Goal: Navigation & Orientation: Find specific page/section

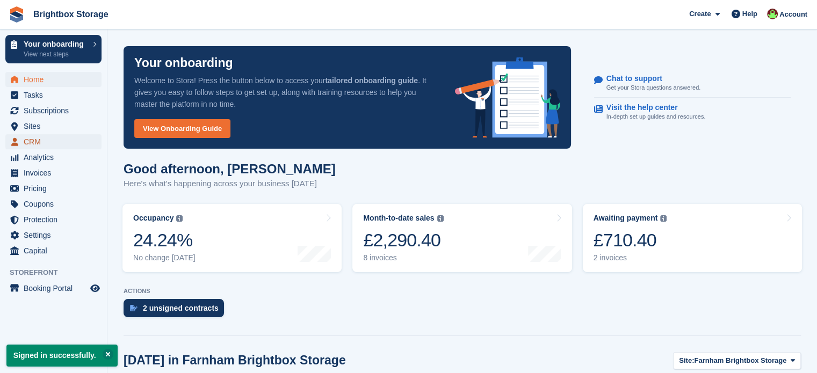
click at [41, 143] on span "CRM" at bounding box center [56, 141] width 64 height 15
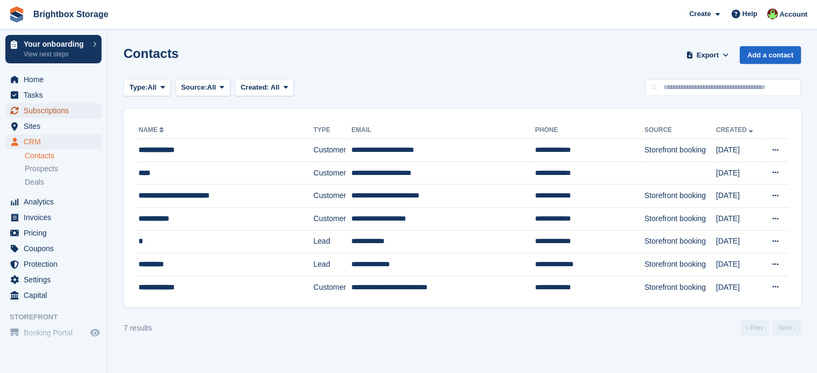
click at [60, 111] on span "Subscriptions" at bounding box center [56, 110] width 64 height 15
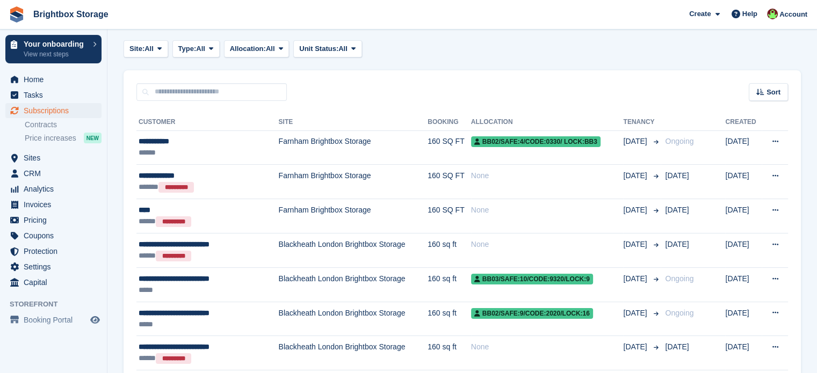
scroll to position [107, 0]
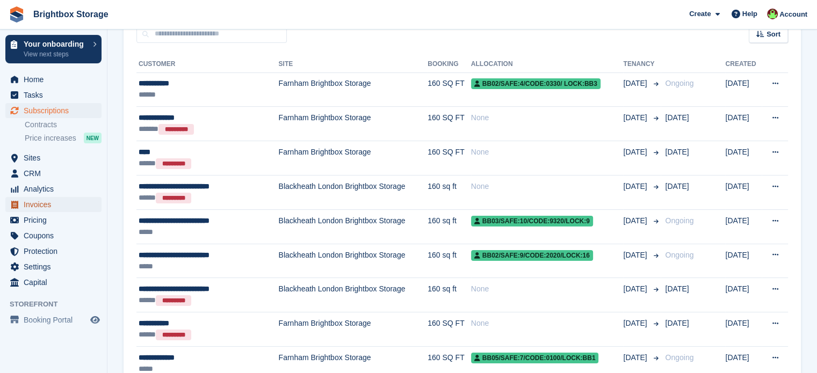
click at [39, 202] on span "Invoices" at bounding box center [56, 204] width 64 height 15
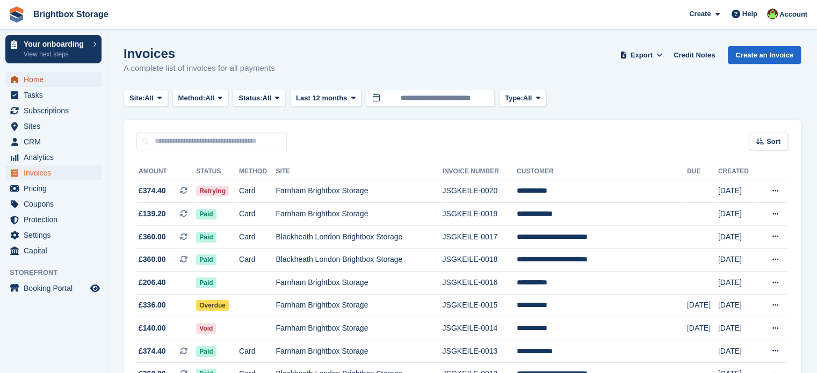
click at [46, 80] on span "Home" at bounding box center [56, 79] width 64 height 15
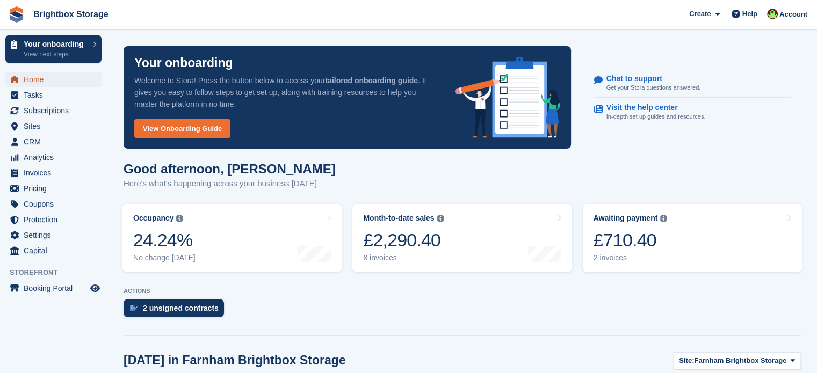
click at [27, 79] on span "Home" at bounding box center [56, 79] width 64 height 15
click at [38, 139] on span "CRM" at bounding box center [56, 141] width 64 height 15
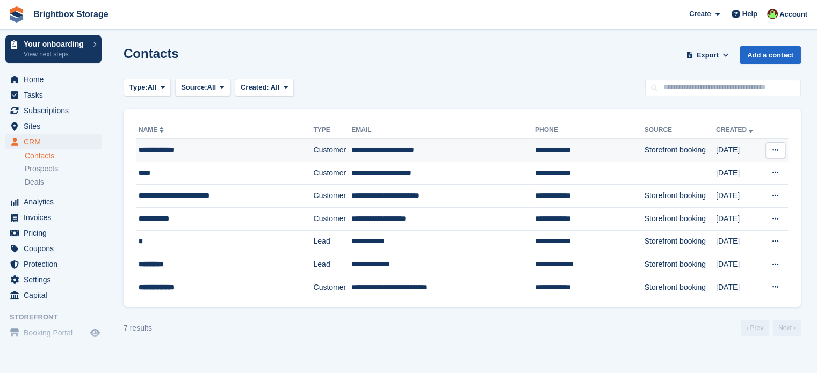
click at [774, 154] on button at bounding box center [775, 150] width 20 height 16
click at [351, 152] on td "**********" at bounding box center [443, 150] width 184 height 23
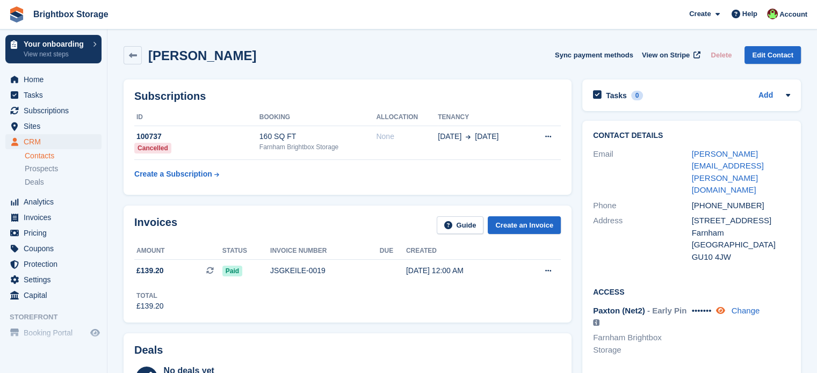
click at [723, 307] on icon at bounding box center [719, 311] width 9 height 8
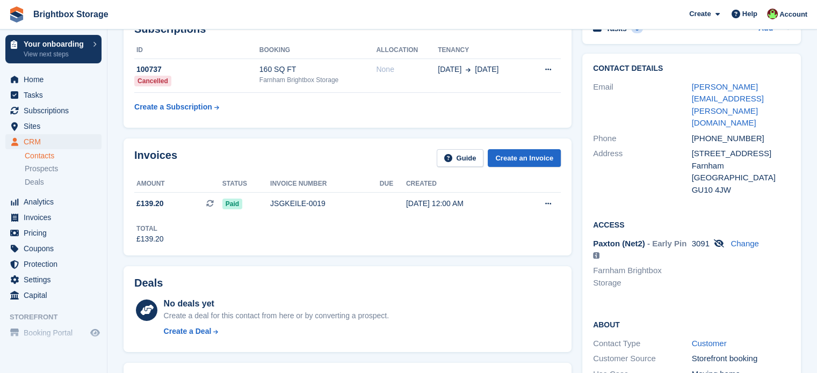
scroll to position [54, 0]
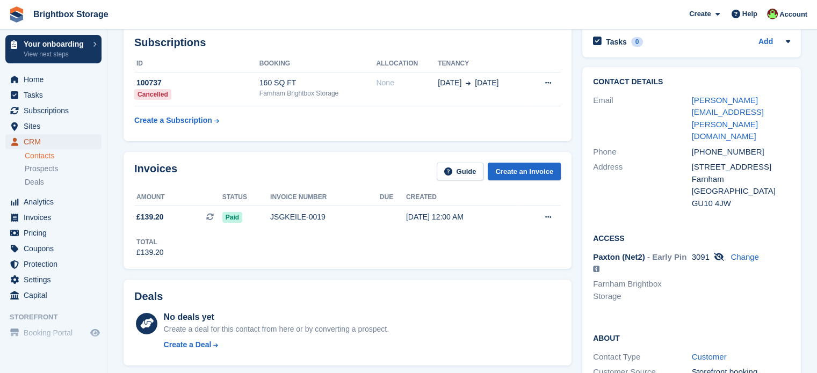
click at [43, 141] on span "CRM" at bounding box center [56, 141] width 64 height 15
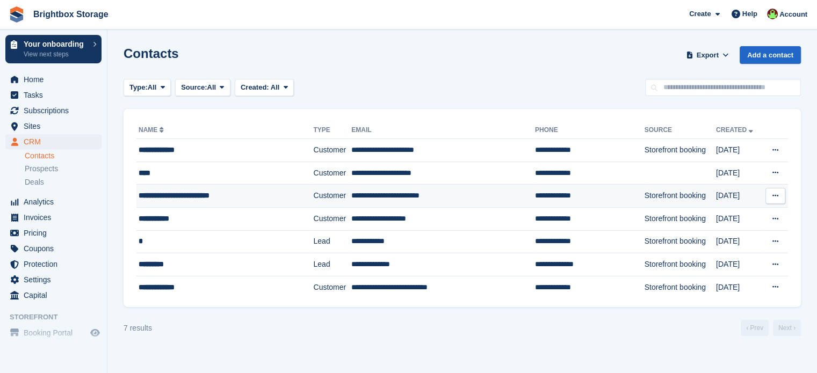
click at [313, 192] on td "Customer" at bounding box center [332, 196] width 38 height 23
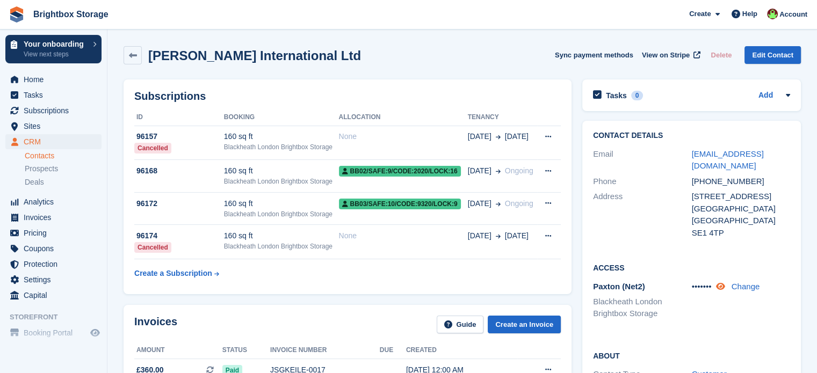
click at [724, 288] on icon at bounding box center [719, 286] width 9 height 8
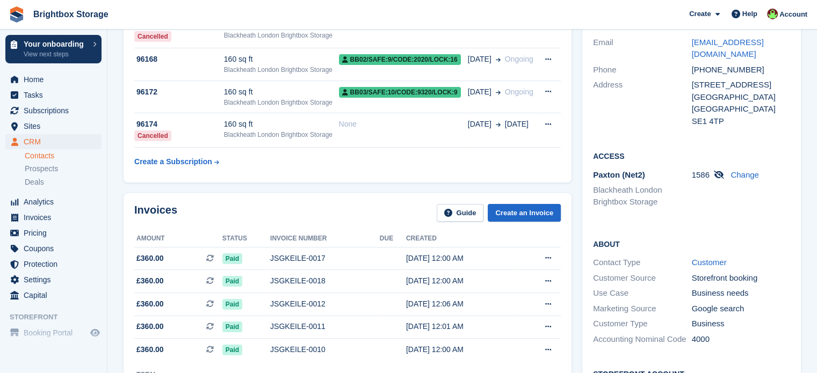
scroll to position [54, 0]
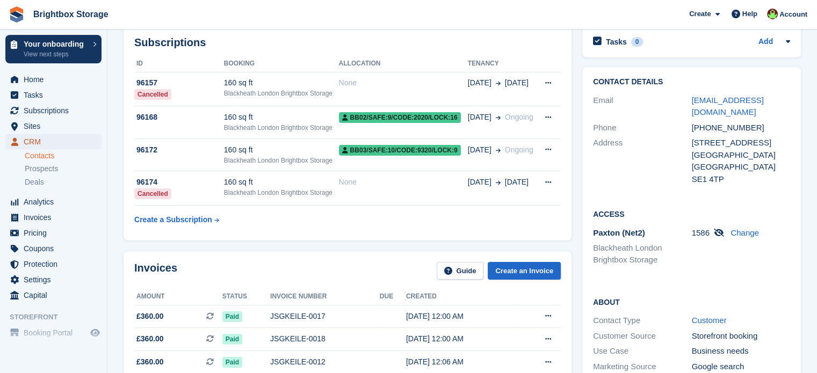
click at [26, 140] on span "CRM" at bounding box center [56, 141] width 64 height 15
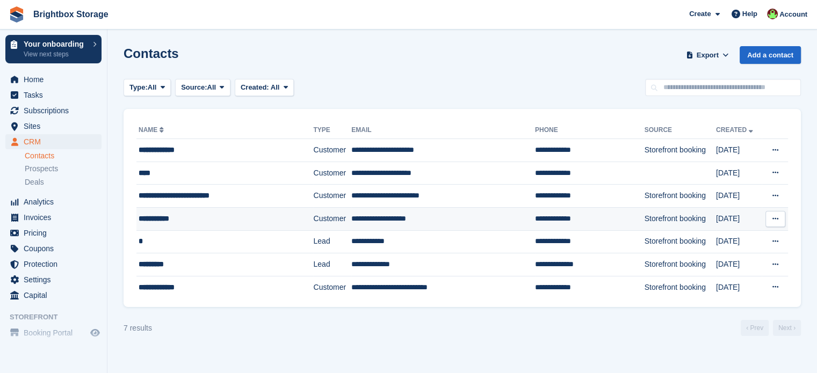
click at [199, 219] on div "**********" at bounding box center [214, 218] width 150 height 11
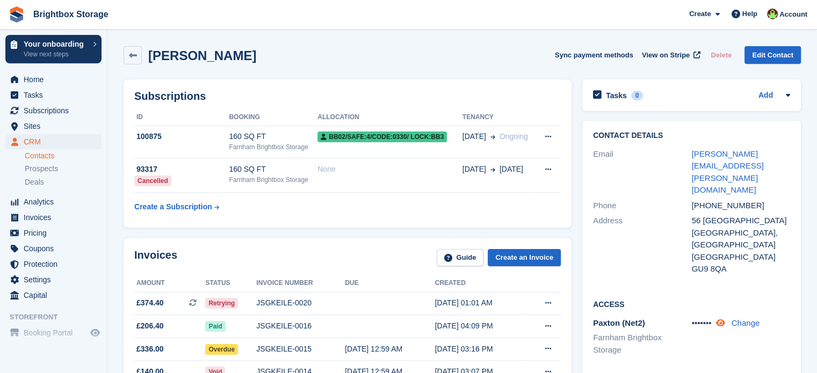
click at [721, 319] on icon at bounding box center [719, 323] width 9 height 8
click at [39, 82] on span "Home" at bounding box center [56, 79] width 64 height 15
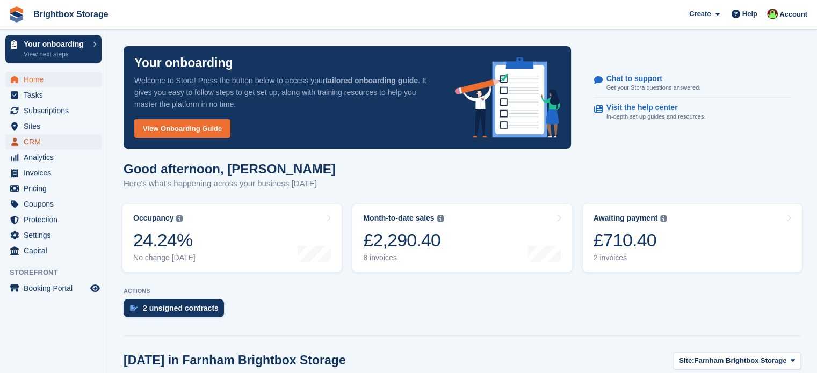
click at [40, 139] on span "CRM" at bounding box center [56, 141] width 64 height 15
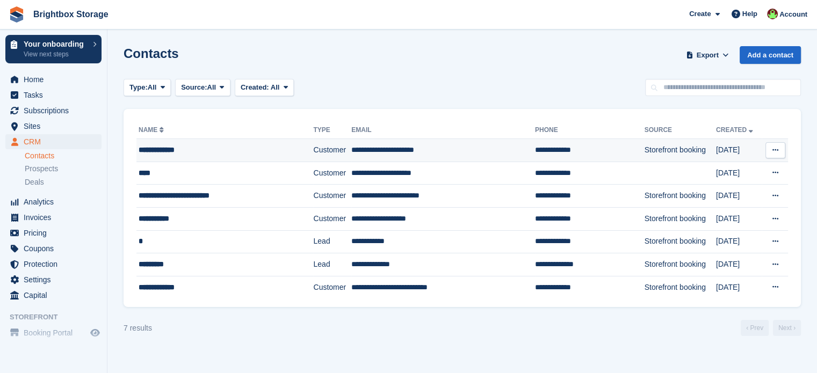
click at [314, 156] on td "Customer" at bounding box center [332, 150] width 38 height 23
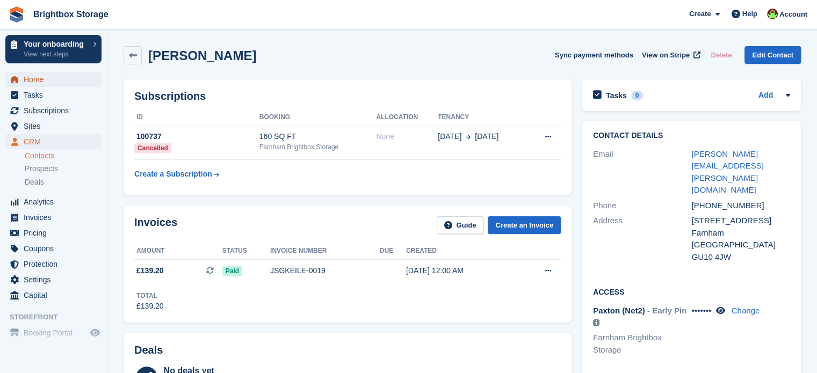
click at [39, 81] on span "Home" at bounding box center [56, 79] width 64 height 15
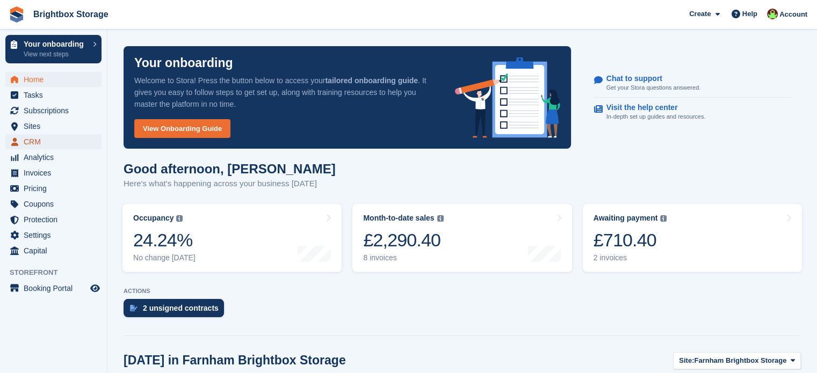
click at [31, 140] on span "CRM" at bounding box center [56, 141] width 64 height 15
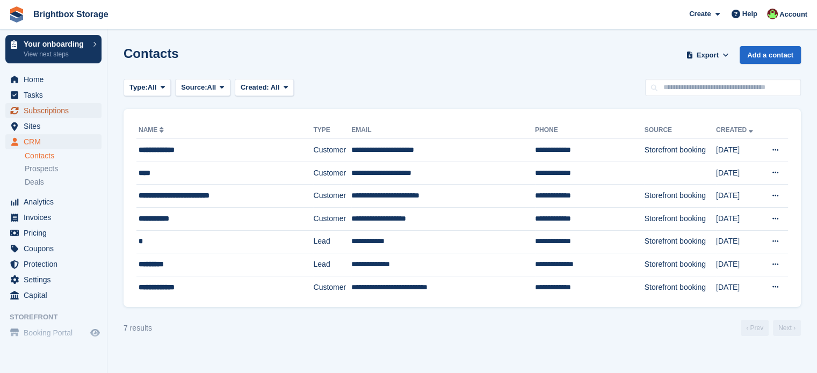
click at [67, 117] on span "Subscriptions" at bounding box center [56, 110] width 64 height 15
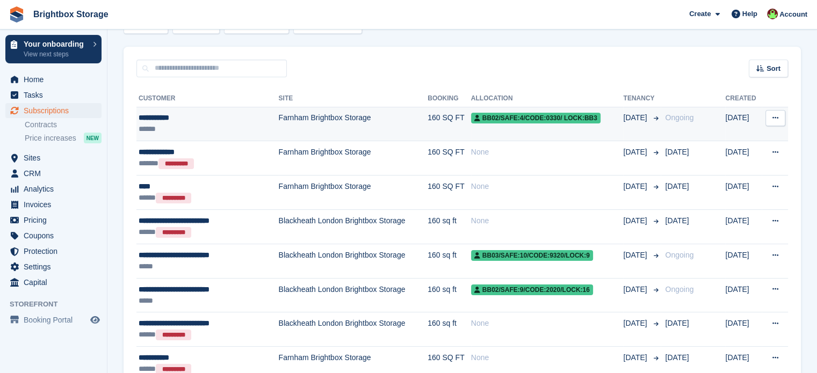
scroll to position [6, 0]
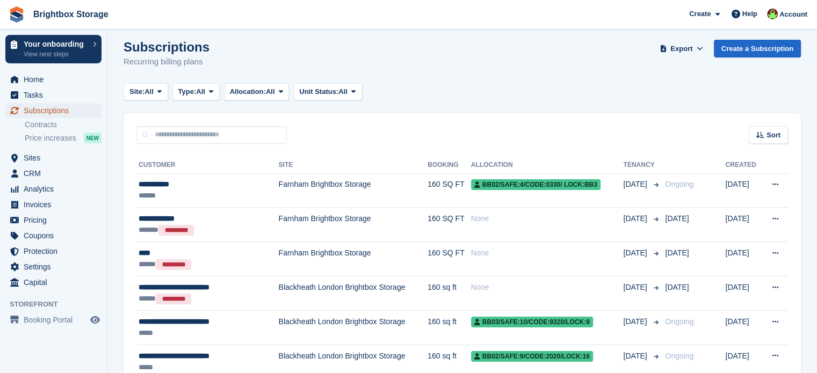
click at [50, 110] on span "Subscriptions" at bounding box center [56, 110] width 64 height 15
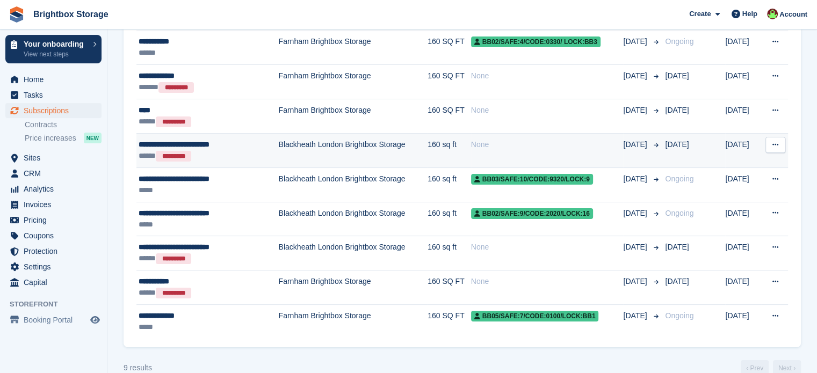
scroll to position [168, 0]
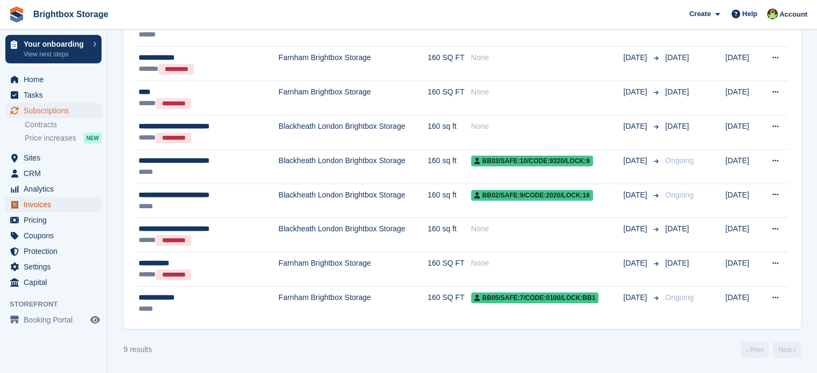
click at [47, 201] on span "Invoices" at bounding box center [56, 204] width 64 height 15
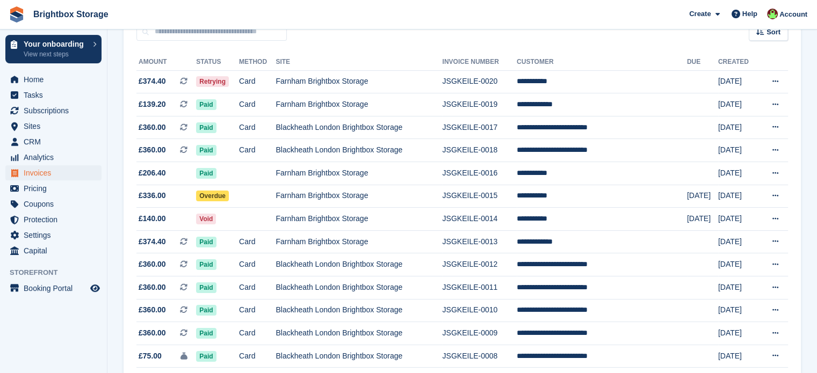
scroll to position [105, 0]
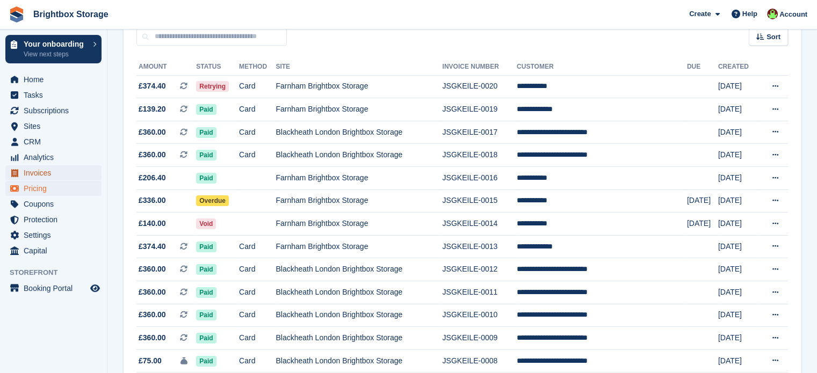
drag, startPoint x: 41, startPoint y: 171, endPoint x: 49, endPoint y: 181, distance: 13.3
click at [41, 171] on span "Invoices" at bounding box center [56, 172] width 64 height 15
